Goal: Manage account settings

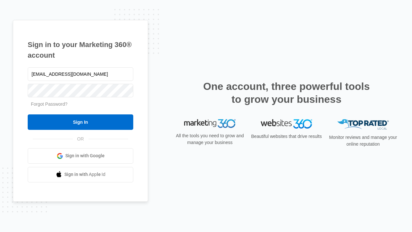
type input "[EMAIL_ADDRESS][DOMAIN_NAME]"
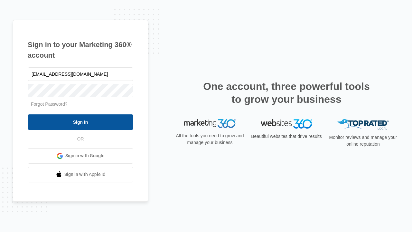
click at [80, 122] on input "Sign In" at bounding box center [81, 121] width 106 height 15
